Goal: Complete application form

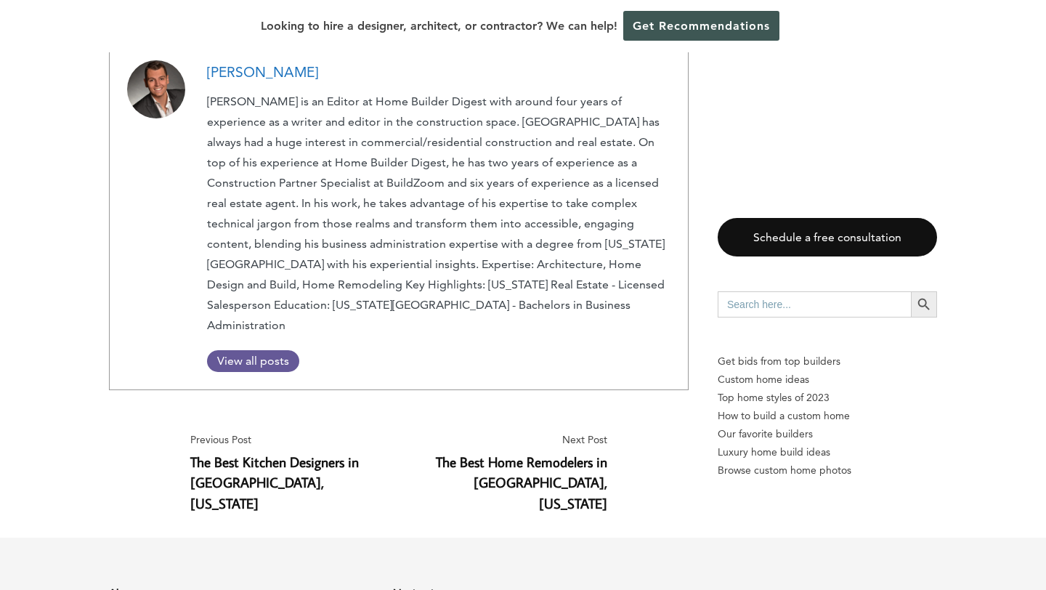
scroll to position [8051, 0]
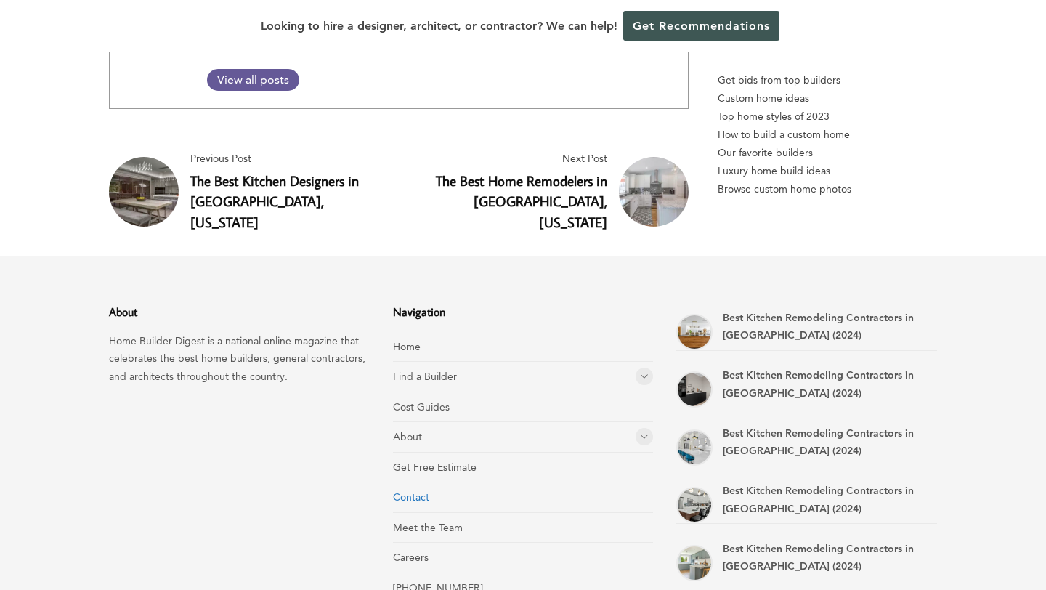
click at [403, 490] on link "Contact" at bounding box center [411, 496] width 36 height 13
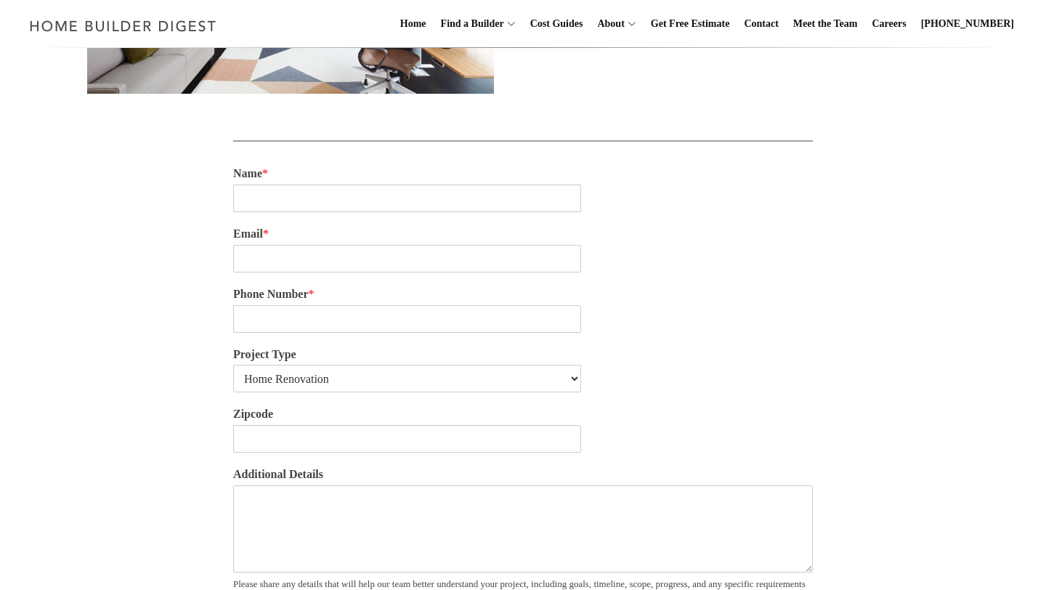
scroll to position [432, 0]
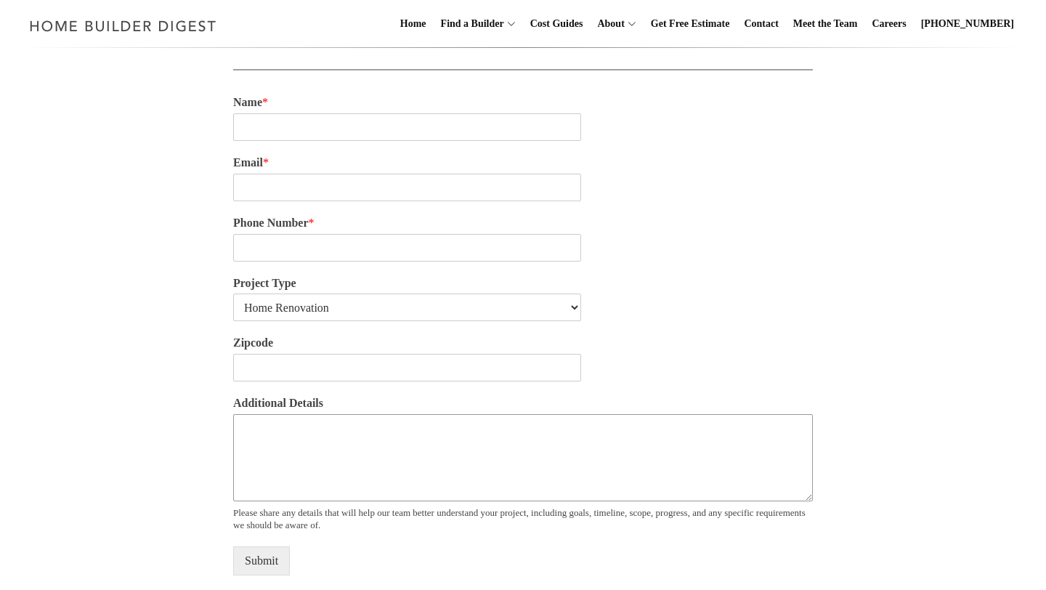
click at [348, 414] on textarea "Additional Details" at bounding box center [523, 457] width 580 height 87
paste textarea "My Husband and I are planning to remodel the very first home we bought right af…"
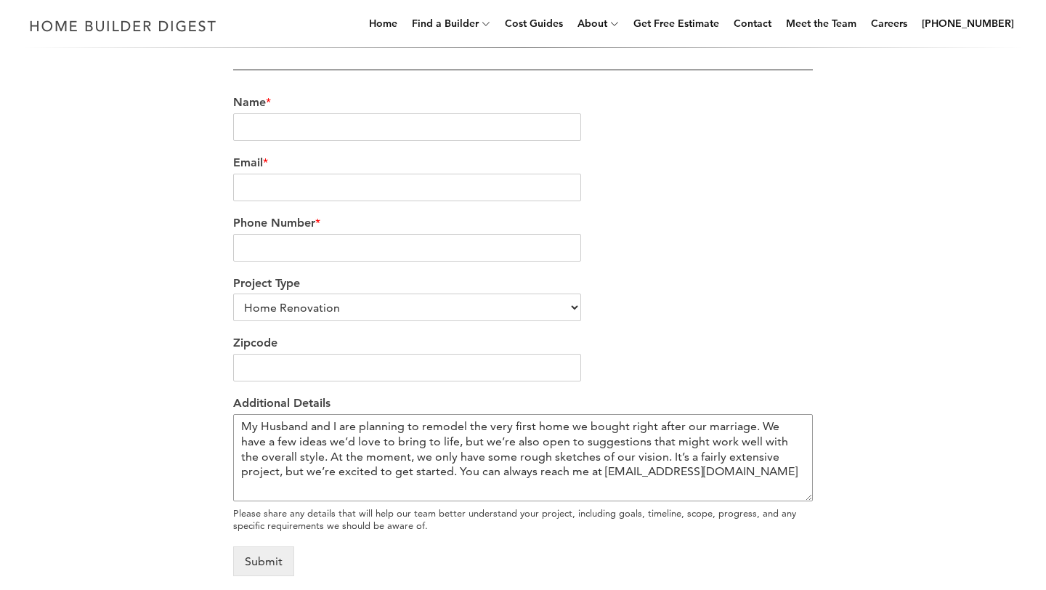
type textarea "My Husband and I are planning to remodel the very first home we bought right af…"
click at [346, 384] on div "Zipcode" at bounding box center [523, 358] width 580 height 60
click at [341, 368] on input "Zipcode" at bounding box center [407, 368] width 348 height 28
click at [331, 305] on select "Home Renovation Custom Home Builder Commercial Renovation Other" at bounding box center [407, 308] width 348 height 28
click at [422, 126] on input "Name *" at bounding box center [407, 127] width 348 height 28
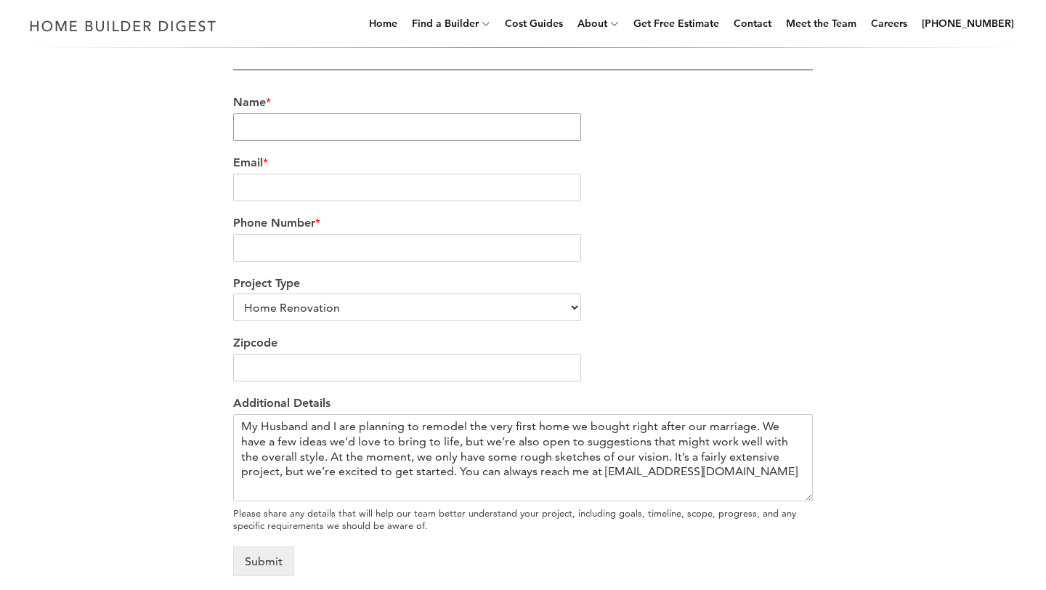
type input "[PERSON_NAME] [PERSON_NAME]"
click at [293, 189] on input "Email *" at bounding box center [407, 188] width 348 height 28
type input "+13108946074"
click at [326, 242] on div "Phone Number *" at bounding box center [523, 239] width 580 height 60
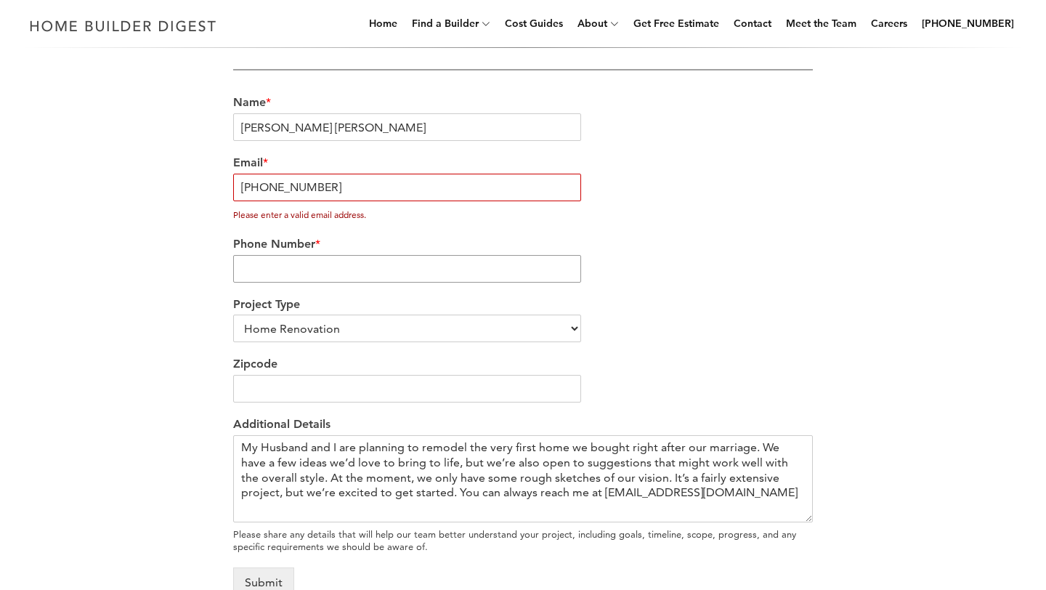
click at [341, 272] on input "Phone Number *" at bounding box center [407, 269] width 348 height 28
click at [342, 274] on input "Phone Number *" at bounding box center [407, 269] width 348 height 28
type input "3108946074"
drag, startPoint x: 421, startPoint y: 197, endPoint x: 275, endPoint y: 195, distance: 145.3
click at [275, 195] on input "+13108946074" at bounding box center [407, 188] width 348 height 28
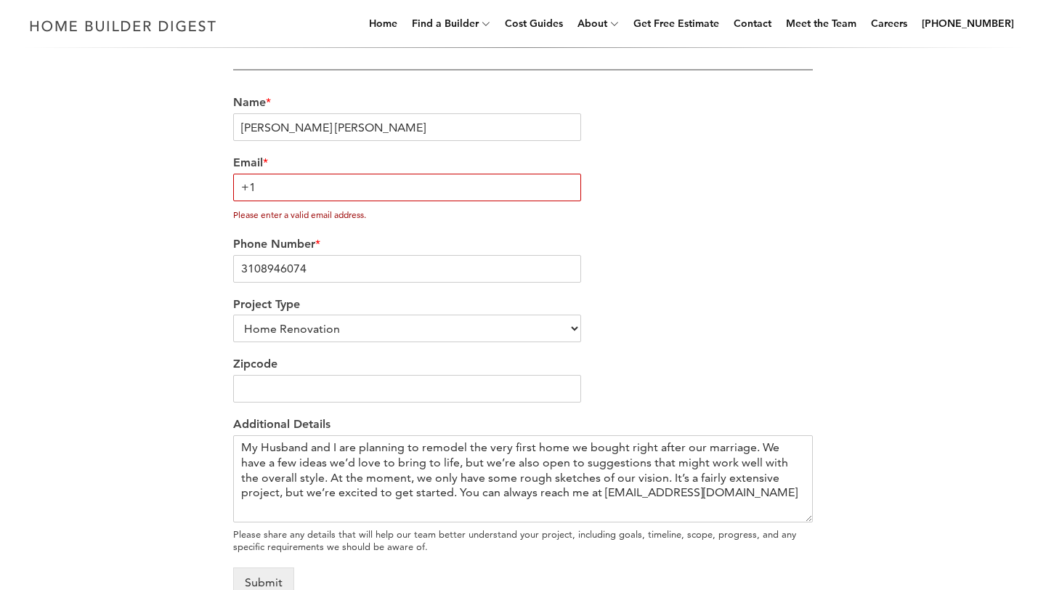
type input "+"
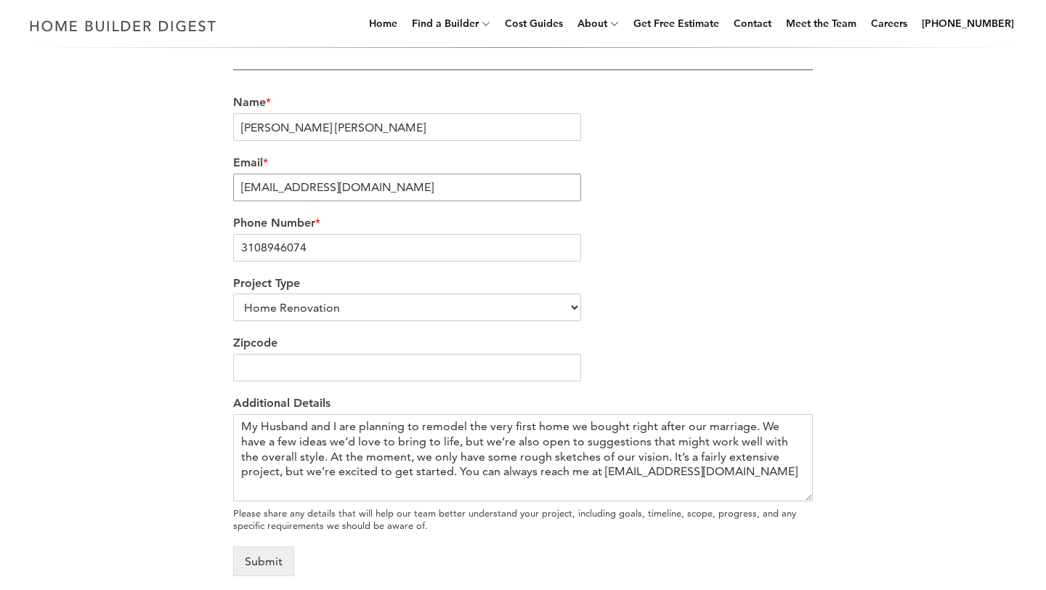
type input "Stapfundinv@outlook.com"
click at [291, 371] on input "Zipcode" at bounding box center [407, 368] width 348 height 28
click at [322, 359] on input "Zipcode" at bounding box center [407, 368] width 348 height 28
type input "80203"
click at [326, 454] on textarea "My Husband and I are planning to remodel the very first home we bought right af…" at bounding box center [523, 457] width 580 height 87
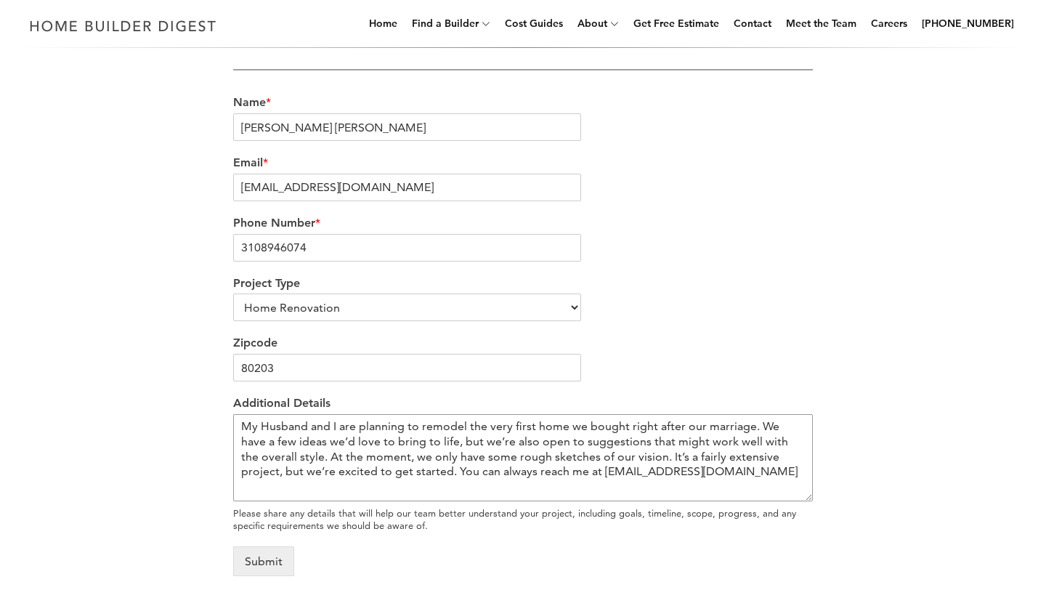
click at [326, 454] on textarea "My Husband and I are planning to remodel the very first home we bought right af…" at bounding box center [523, 457] width 580 height 87
click at [273, 554] on button "Submit" at bounding box center [263, 561] width 61 height 30
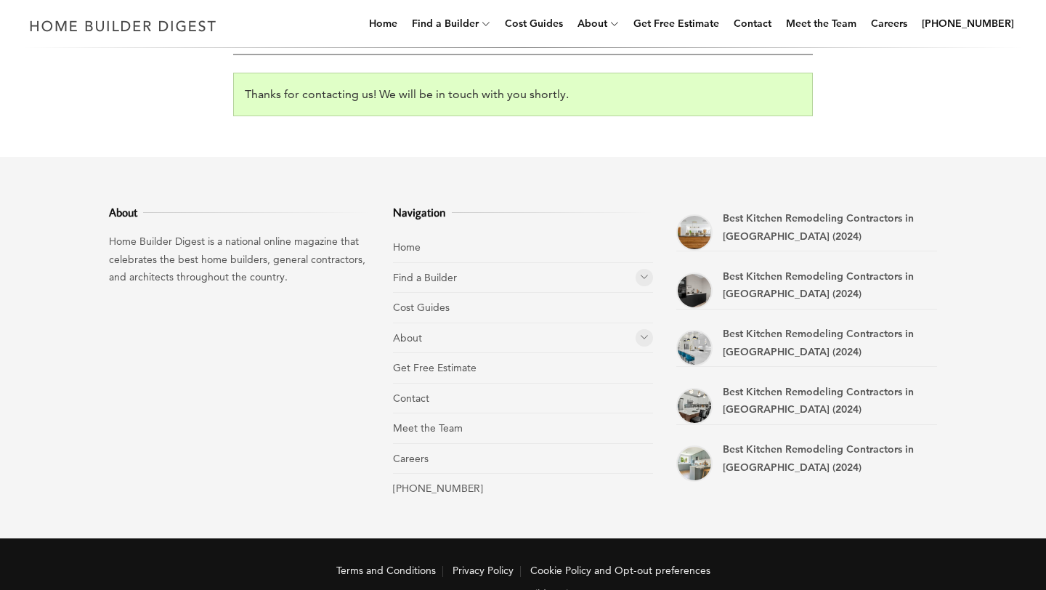
scroll to position [447, 0]
